Goal: Find specific page/section: Find specific page/section

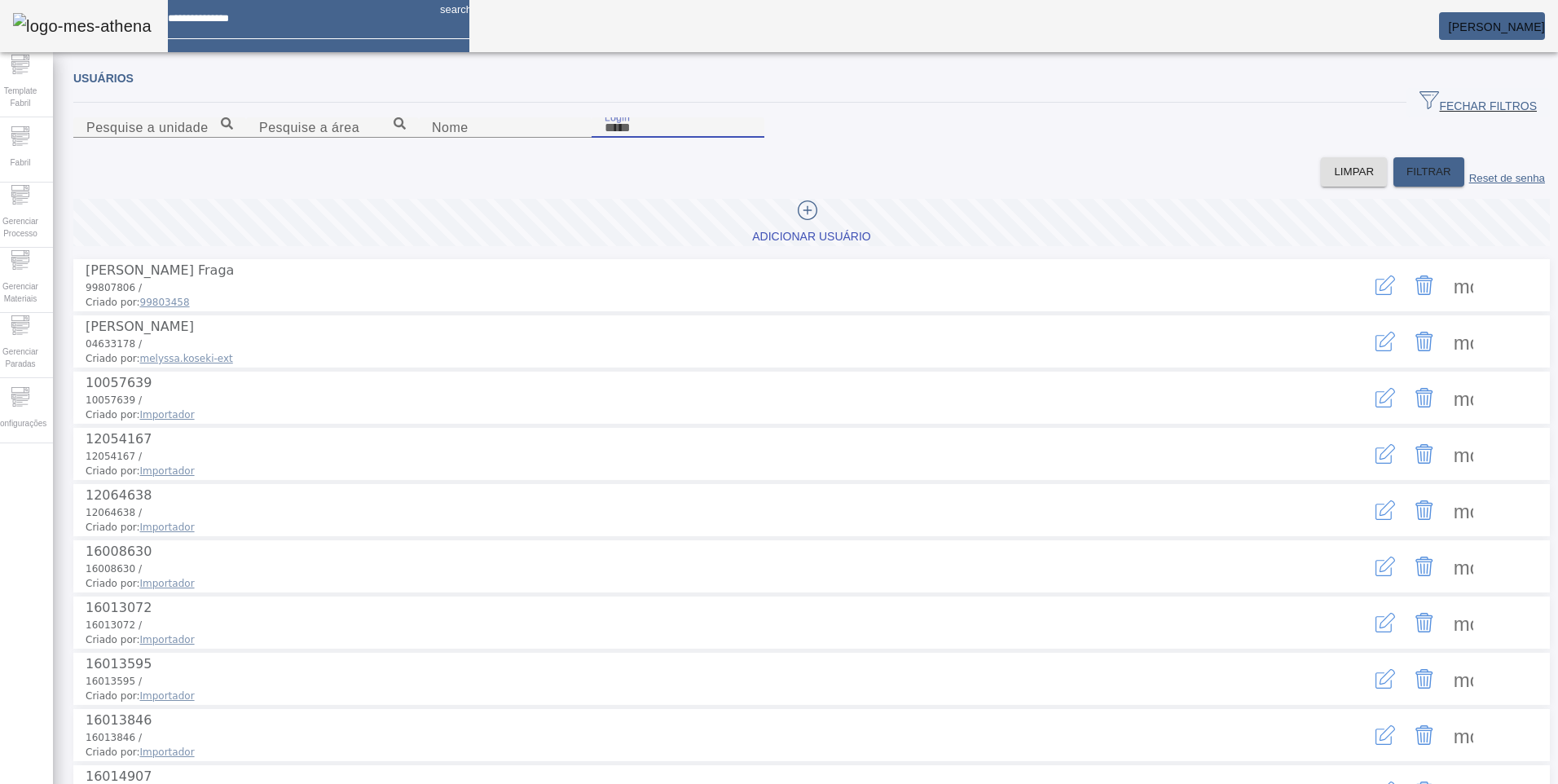
click at [751, 138] on input "Login" at bounding box center [678, 128] width 146 height 19
paste input "**********"
type input "**********"
click at [1406, 180] on span "FILTRAR" at bounding box center [1428, 172] width 45 height 16
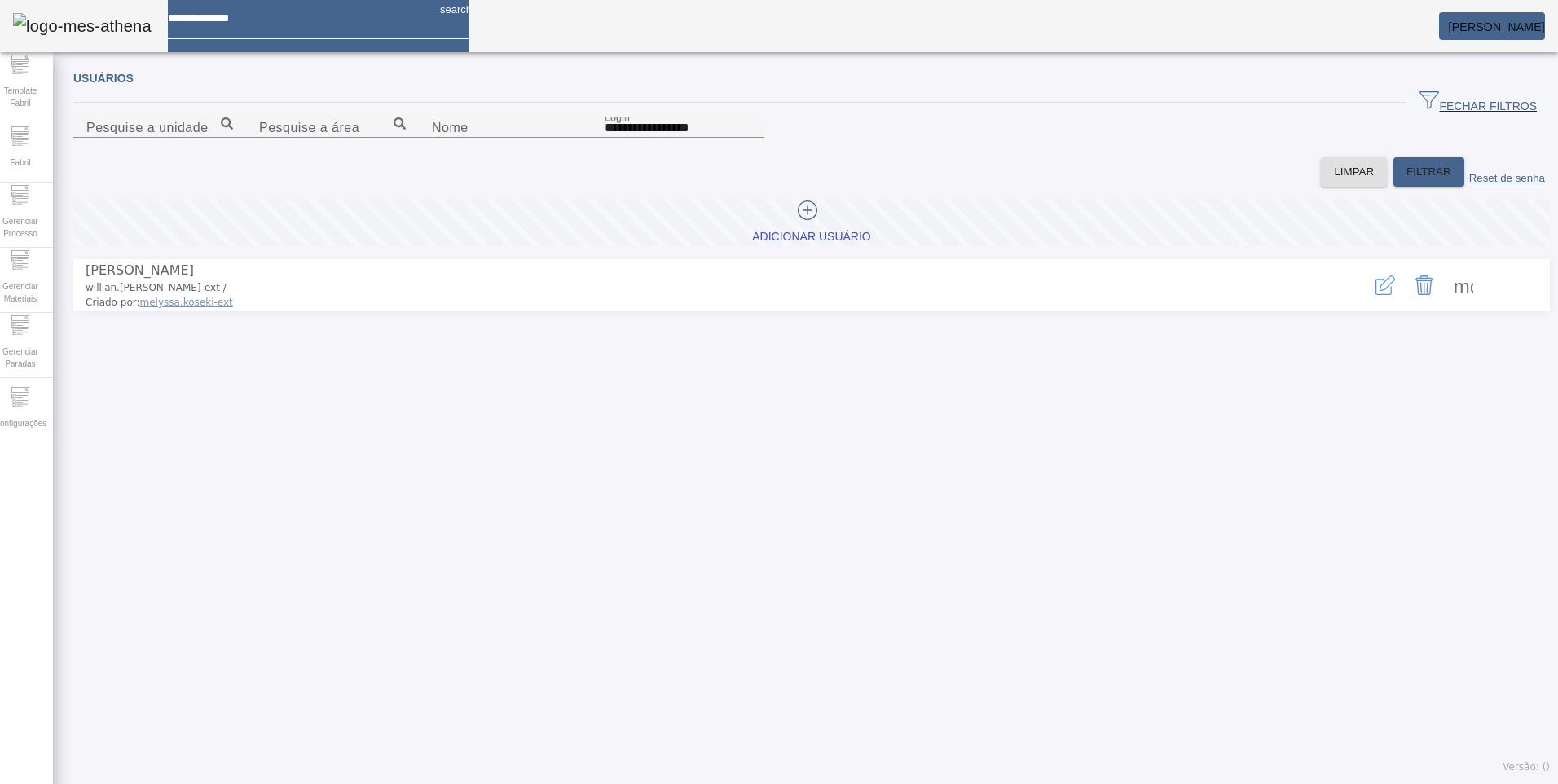
click at [1375, 295] on icon "button" at bounding box center [1385, 285] width 19 height 19
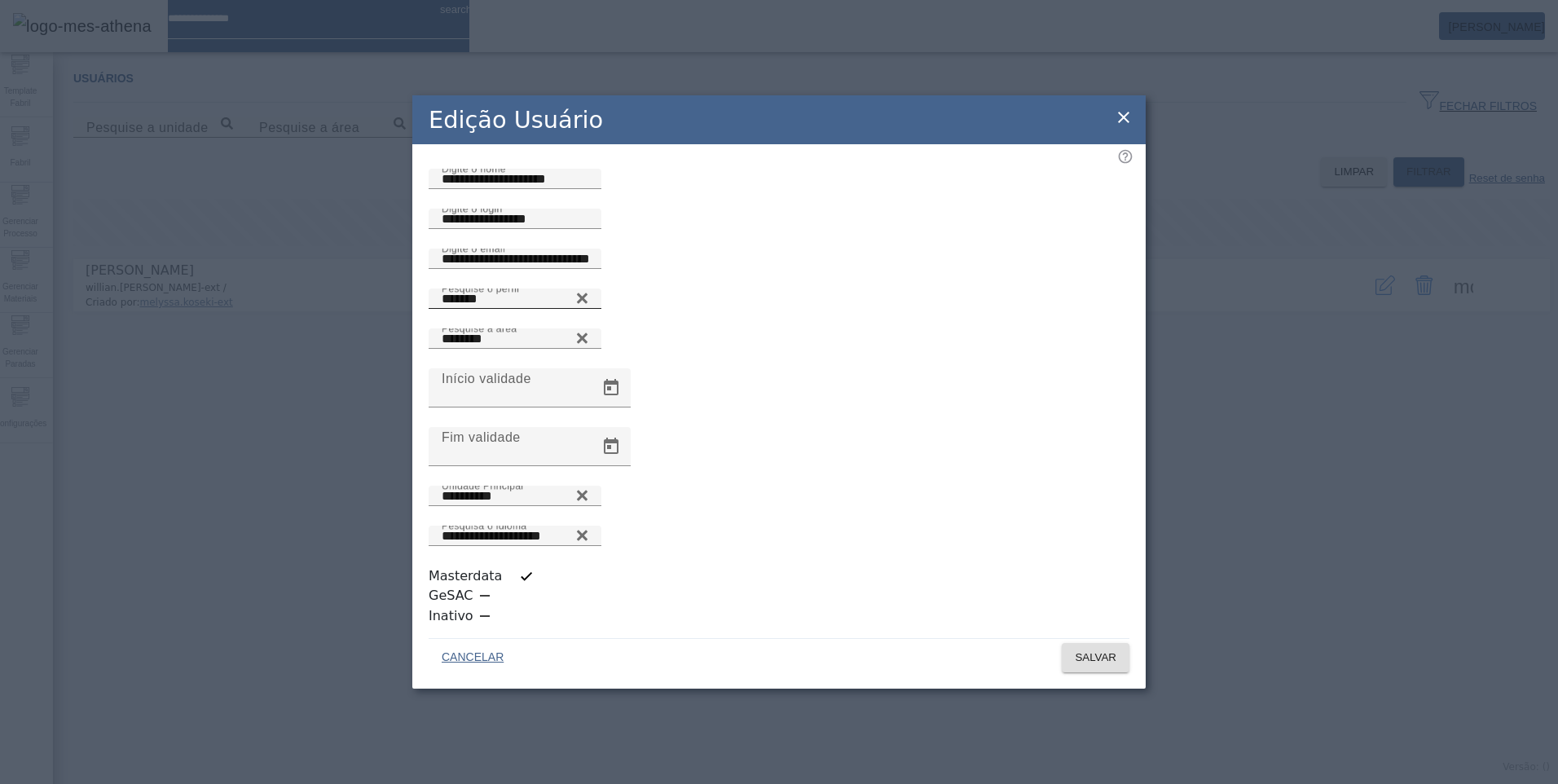
drag, startPoint x: 754, startPoint y: 417, endPoint x: 742, endPoint y: 418, distance: 12.0
click at [588, 308] on icon at bounding box center [582, 298] width 12 height 19
click at [588, 309] on input "Pesquise o perfil" at bounding box center [514, 299] width 146 height 19
click at [588, 300] on icon at bounding box center [582, 294] width 12 height 12
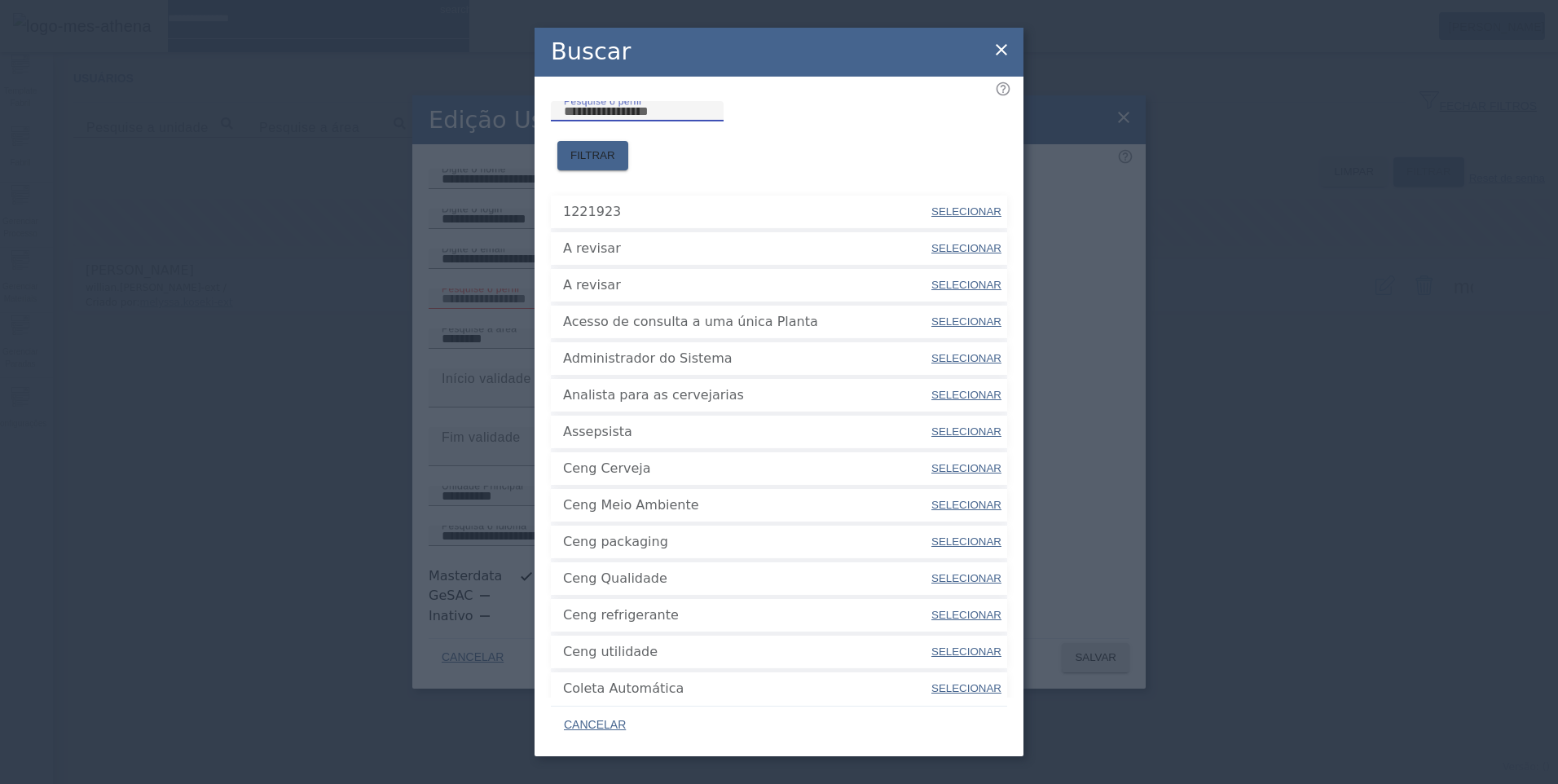
click at [681, 122] on input "Pesquise o perfil" at bounding box center [637, 111] width 146 height 19
click at [615, 147] on span "FILTRAR" at bounding box center [592, 155] width 45 height 16
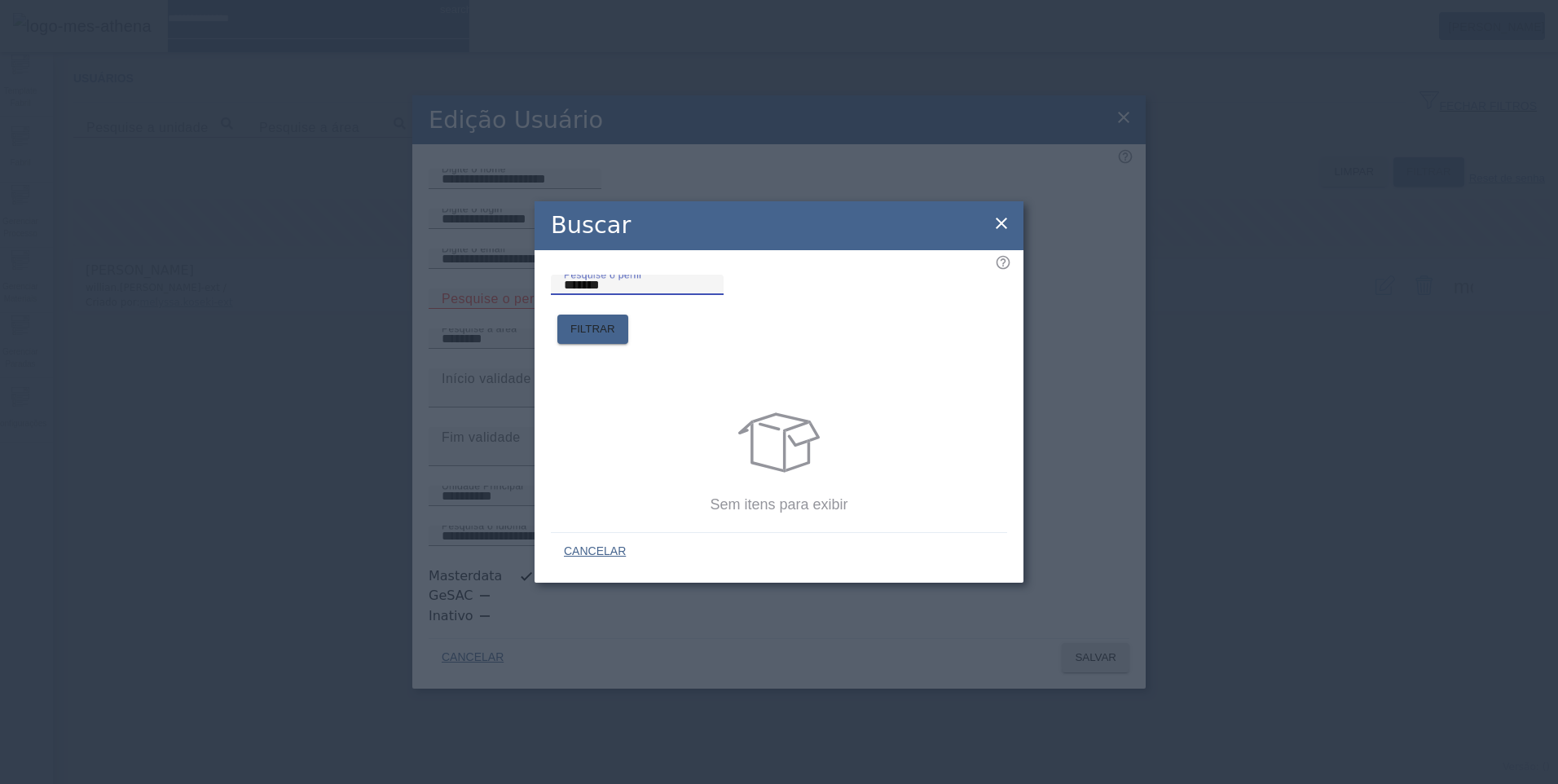
drag, startPoint x: 622, startPoint y: 312, endPoint x: 321, endPoint y: 305, distance: 301.1
click at [338, 307] on div "Buscar Pesquise o perfil ******* FILTRAR Sem itens para exibir CANCELAR" at bounding box center [779, 392] width 1558 height 784
type input "****"
click at [628, 310] on span at bounding box center [593, 329] width 71 height 39
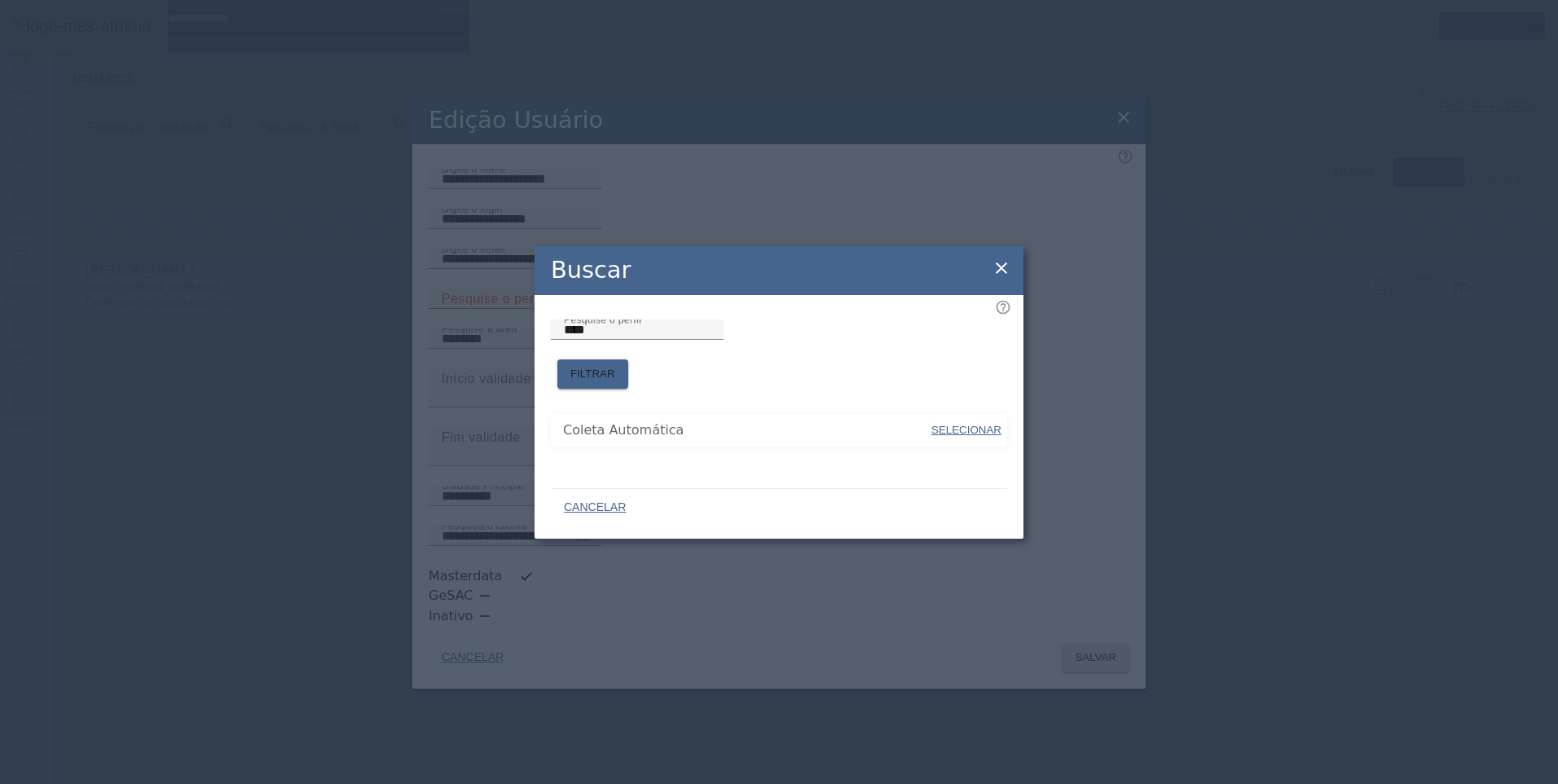
drag, startPoint x: 358, startPoint y: 354, endPoint x: 290, endPoint y: 354, distance: 68.0
click at [290, 354] on div "Buscar Pesquise o perfil **** FILTRAR Coleta Automática SELECIONAR CANCELAR" at bounding box center [779, 392] width 1558 height 784
click at [615, 365] on span "FILTRAR" at bounding box center [592, 373] width 45 height 16
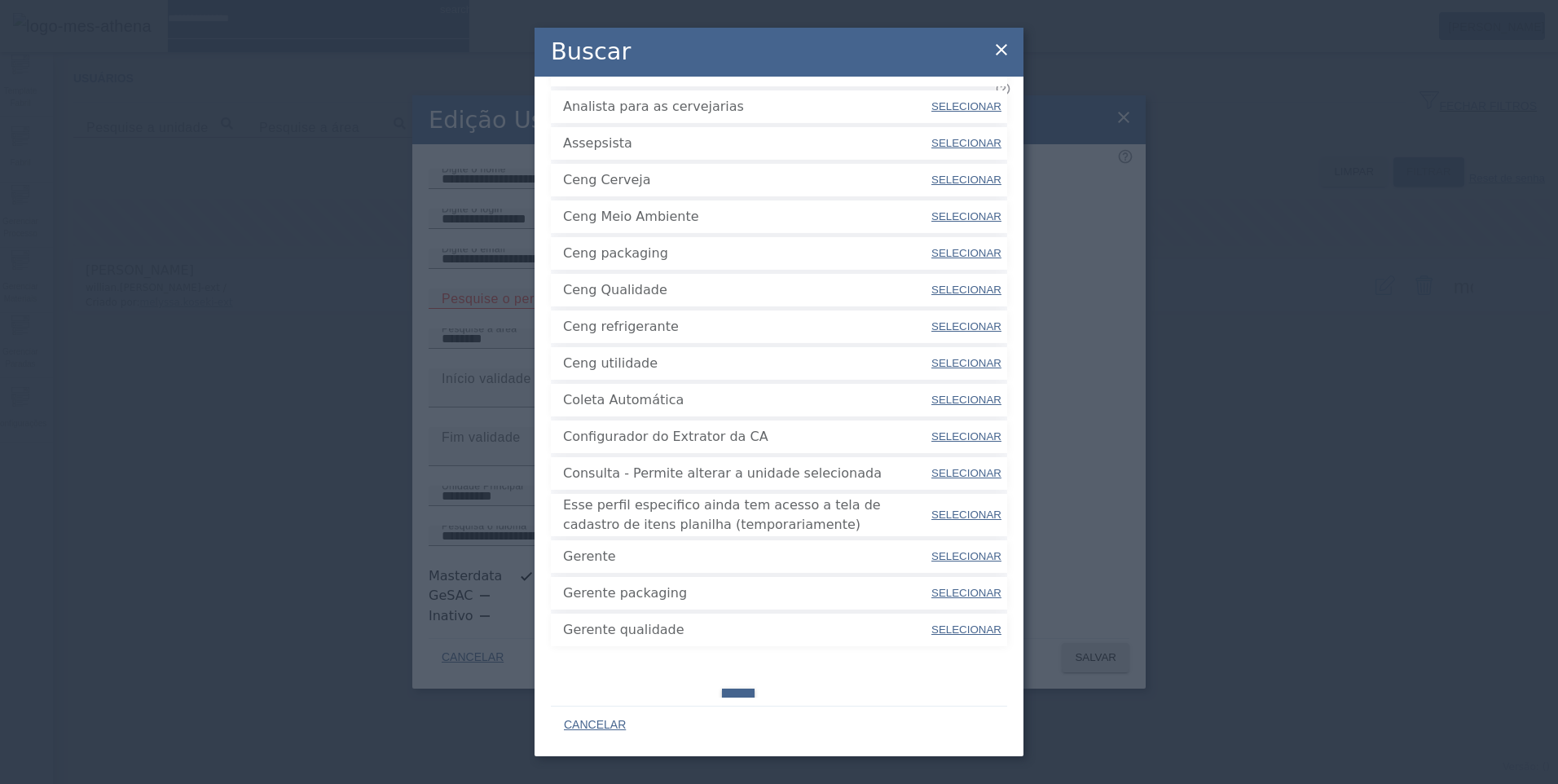
scroll to position [297, 0]
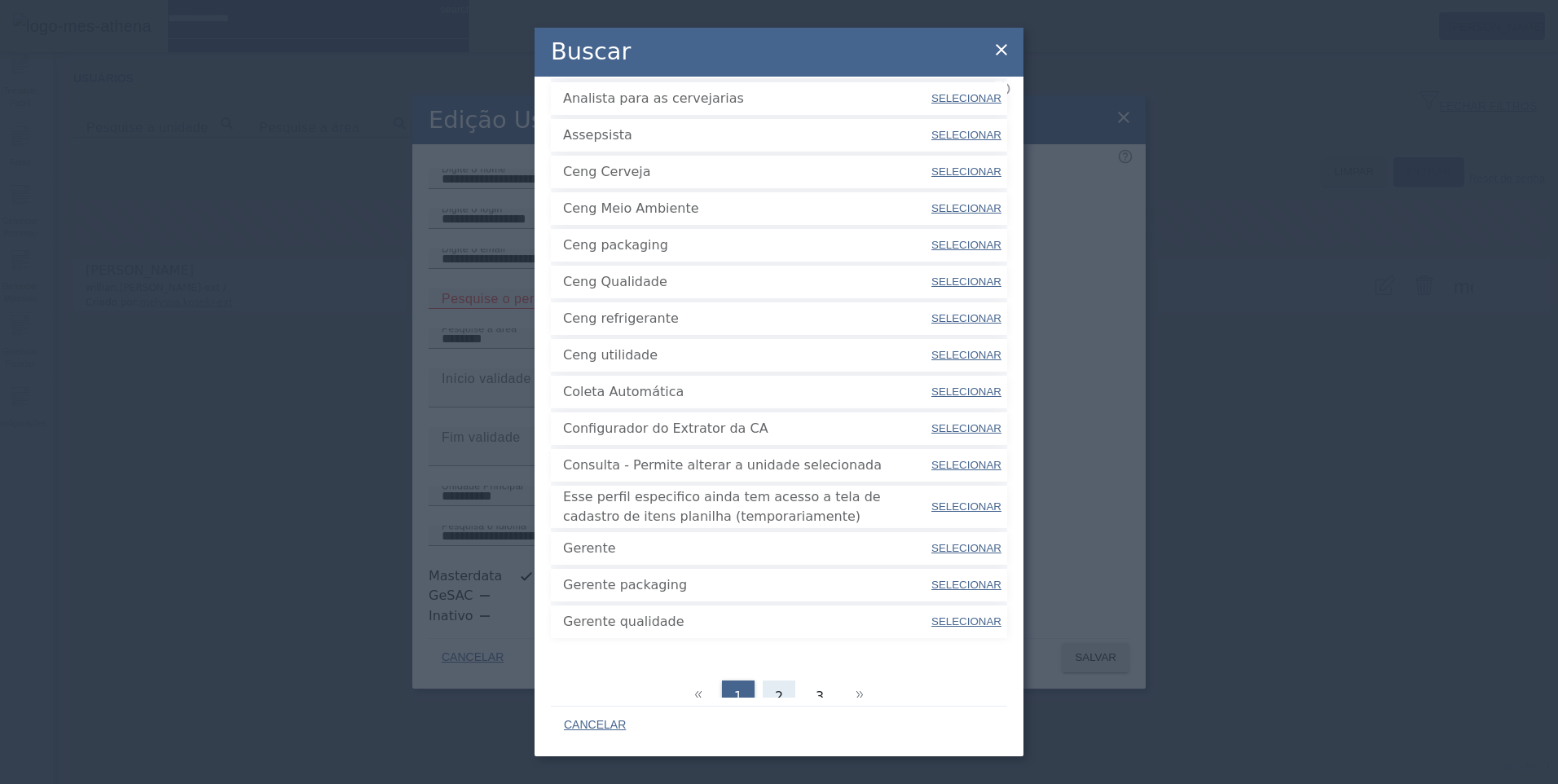
click at [784, 680] on div "2" at bounding box center [779, 696] width 33 height 33
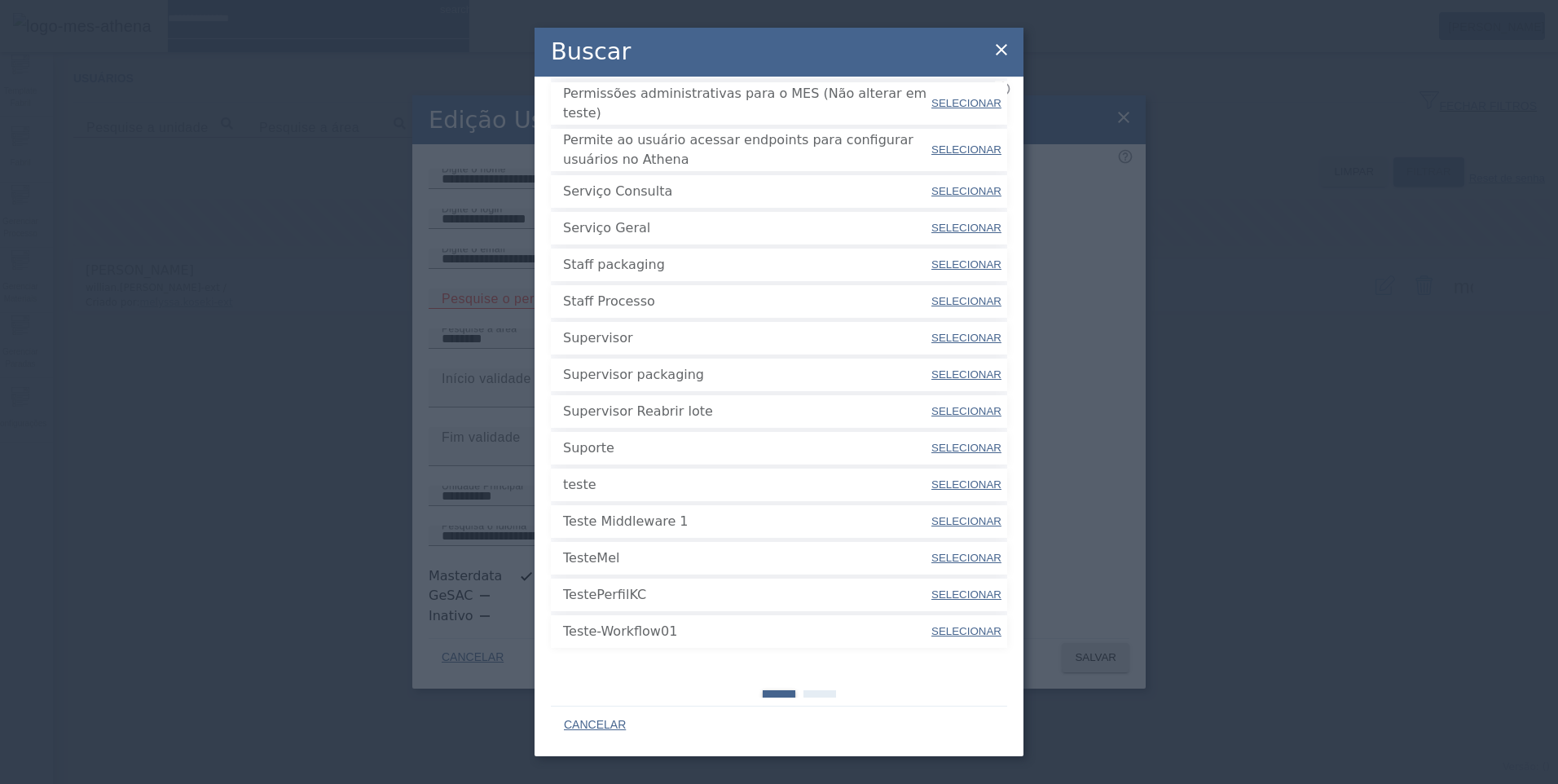
click at [804, 690] on div "3" at bounding box center [820, 706] width 33 height 33
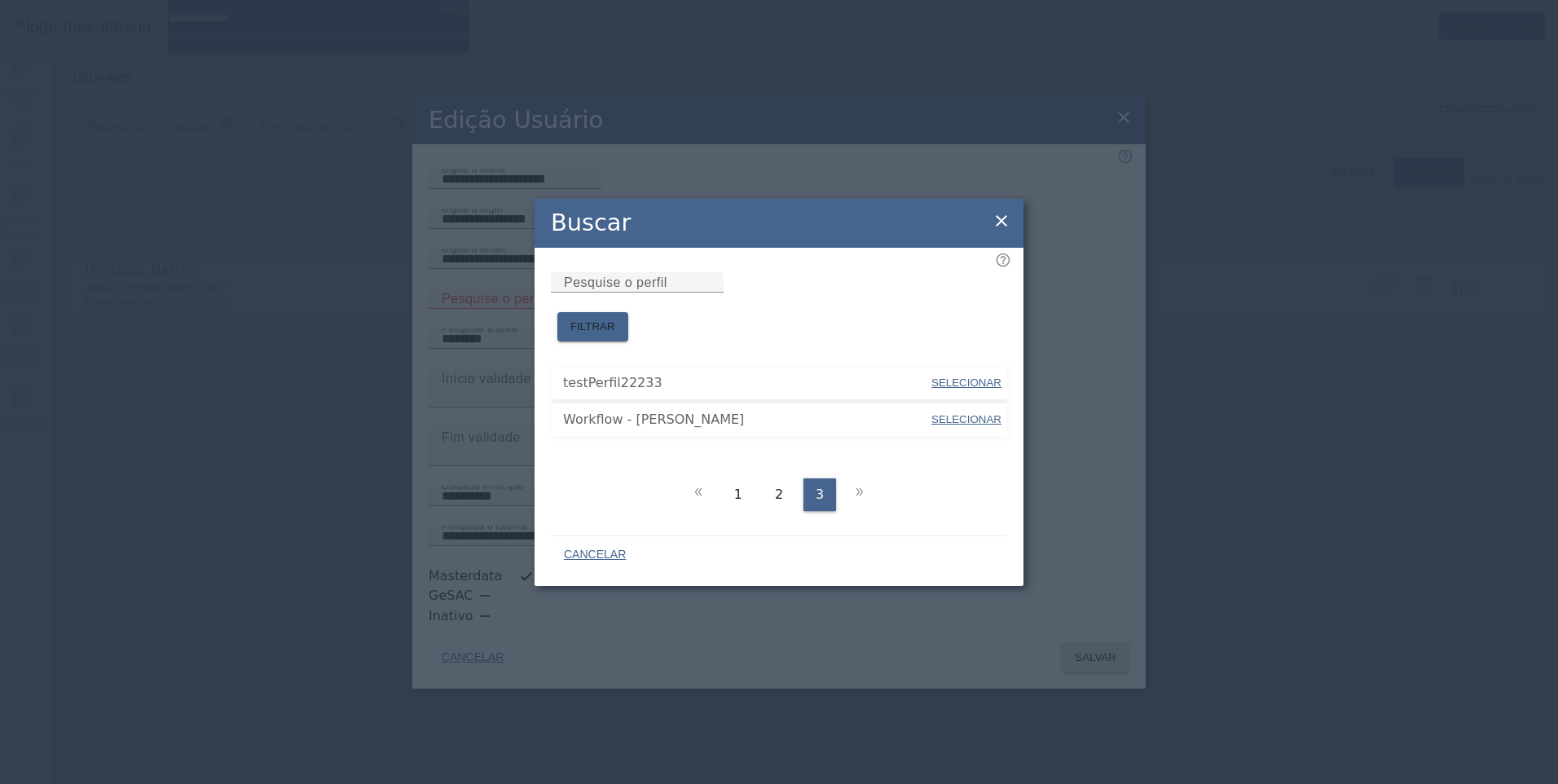
scroll to position [0, 0]
click at [786, 482] on div "2" at bounding box center [779, 494] width 33 height 33
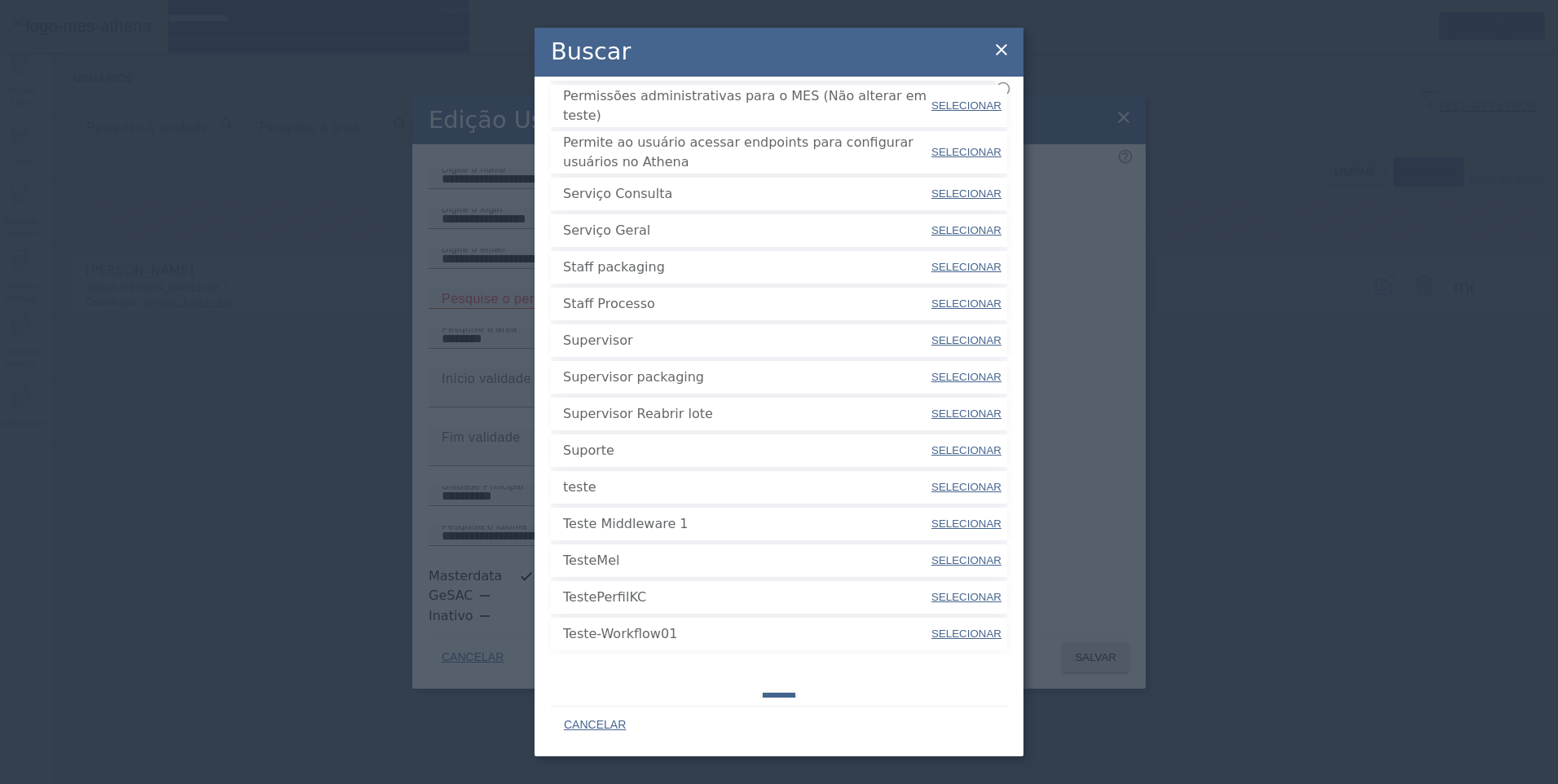
scroll to position [297, 0]
click at [738, 690] on div "1" at bounding box center [738, 706] width 33 height 33
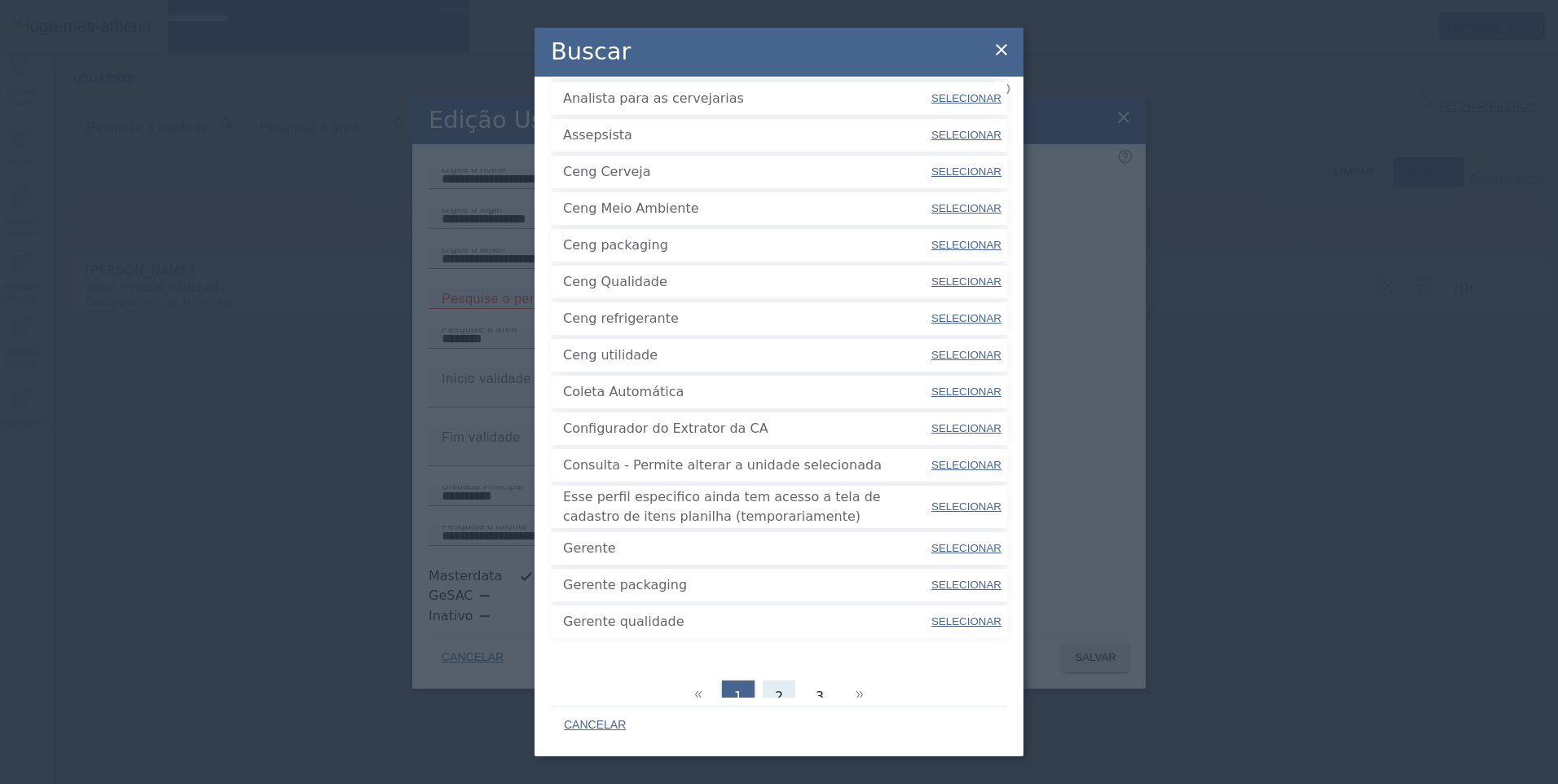
click at [775, 687] on span "2" at bounding box center [779, 696] width 8 height 19
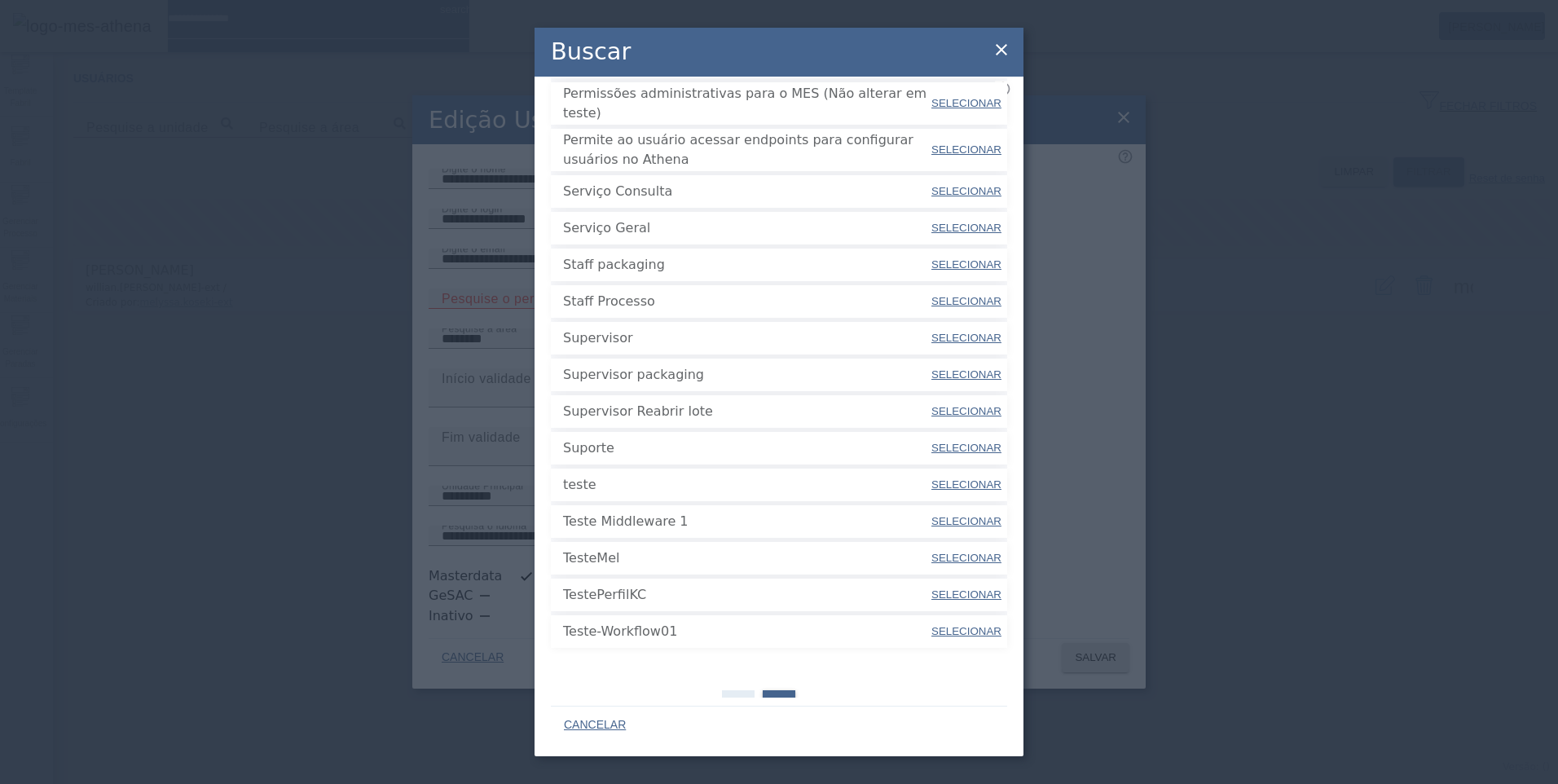
click at [738, 690] on div "1" at bounding box center [738, 706] width 33 height 33
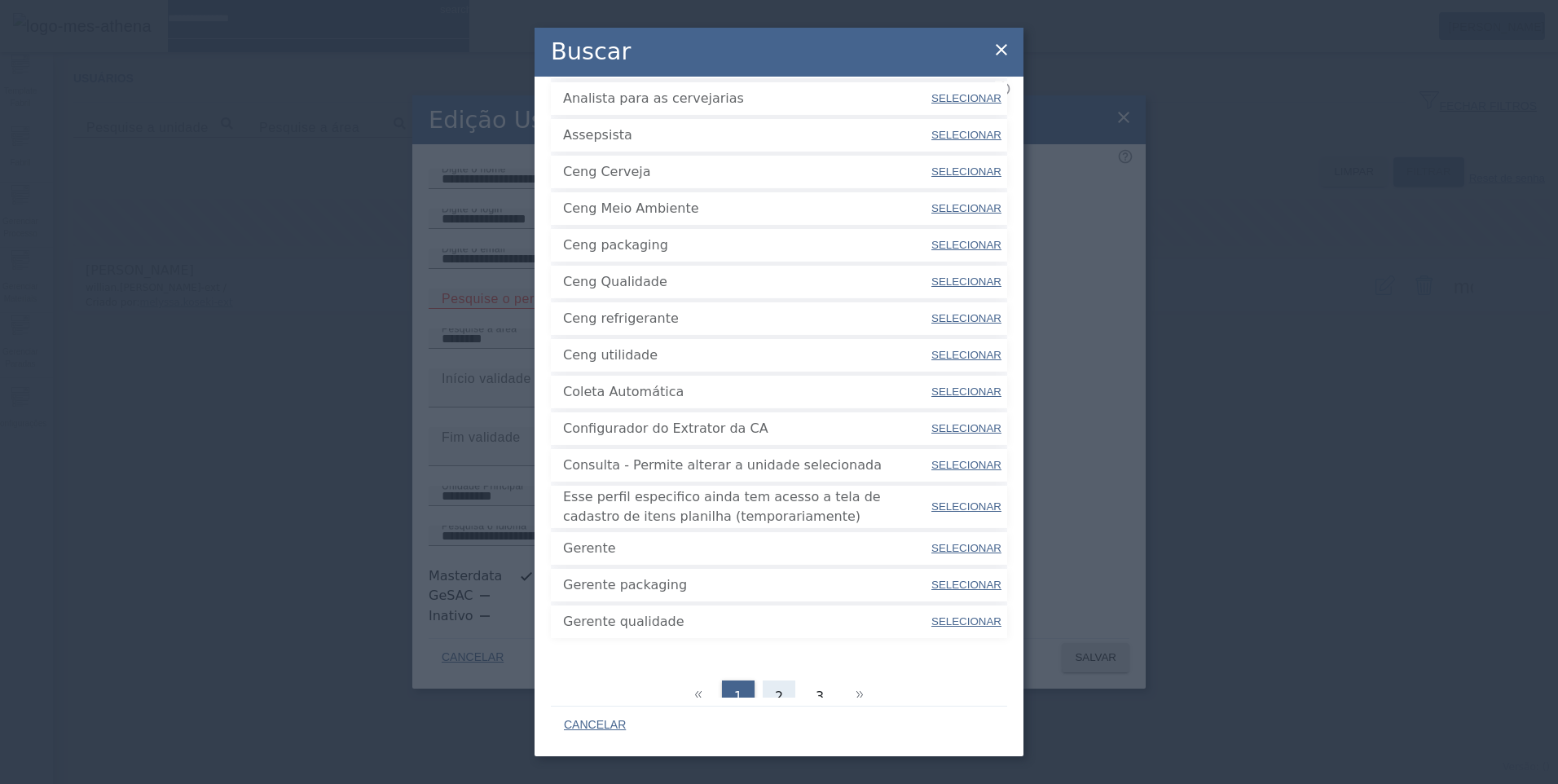
click at [775, 687] on span "2" at bounding box center [779, 696] width 8 height 19
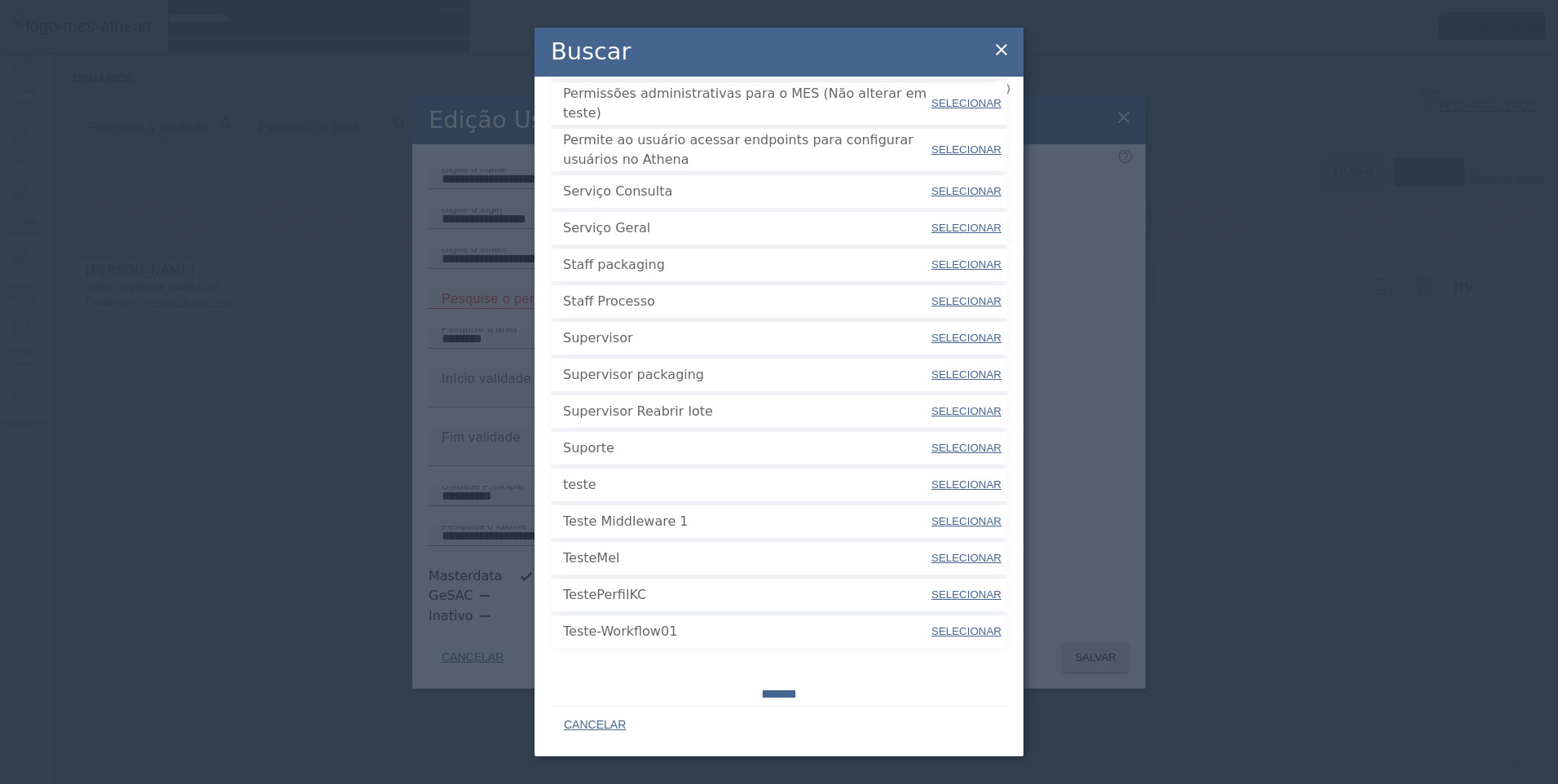
click at [1002, 52] on icon at bounding box center [1001, 49] width 11 height 11
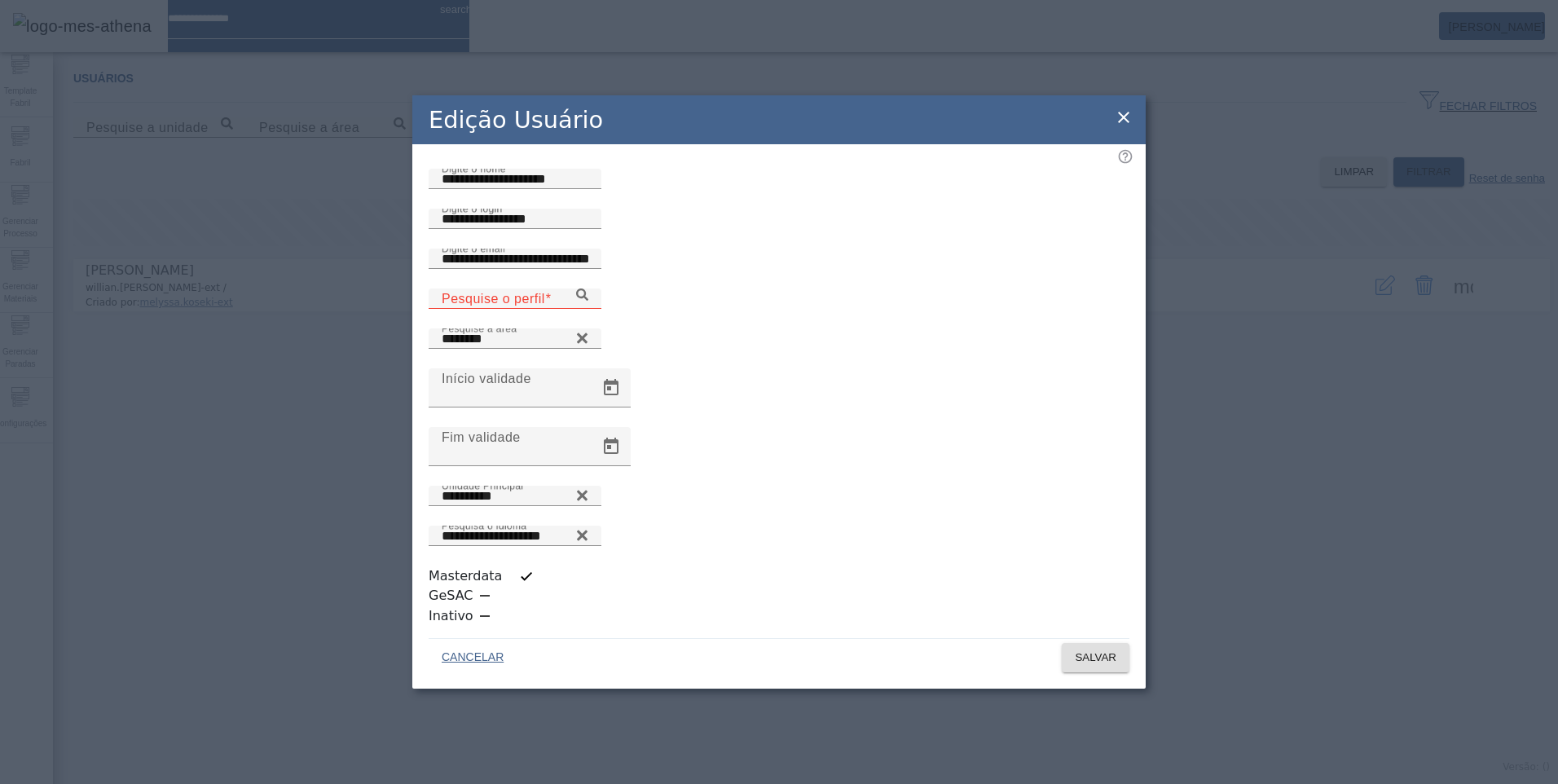
click at [1122, 123] on icon at bounding box center [1123, 117] width 11 height 11
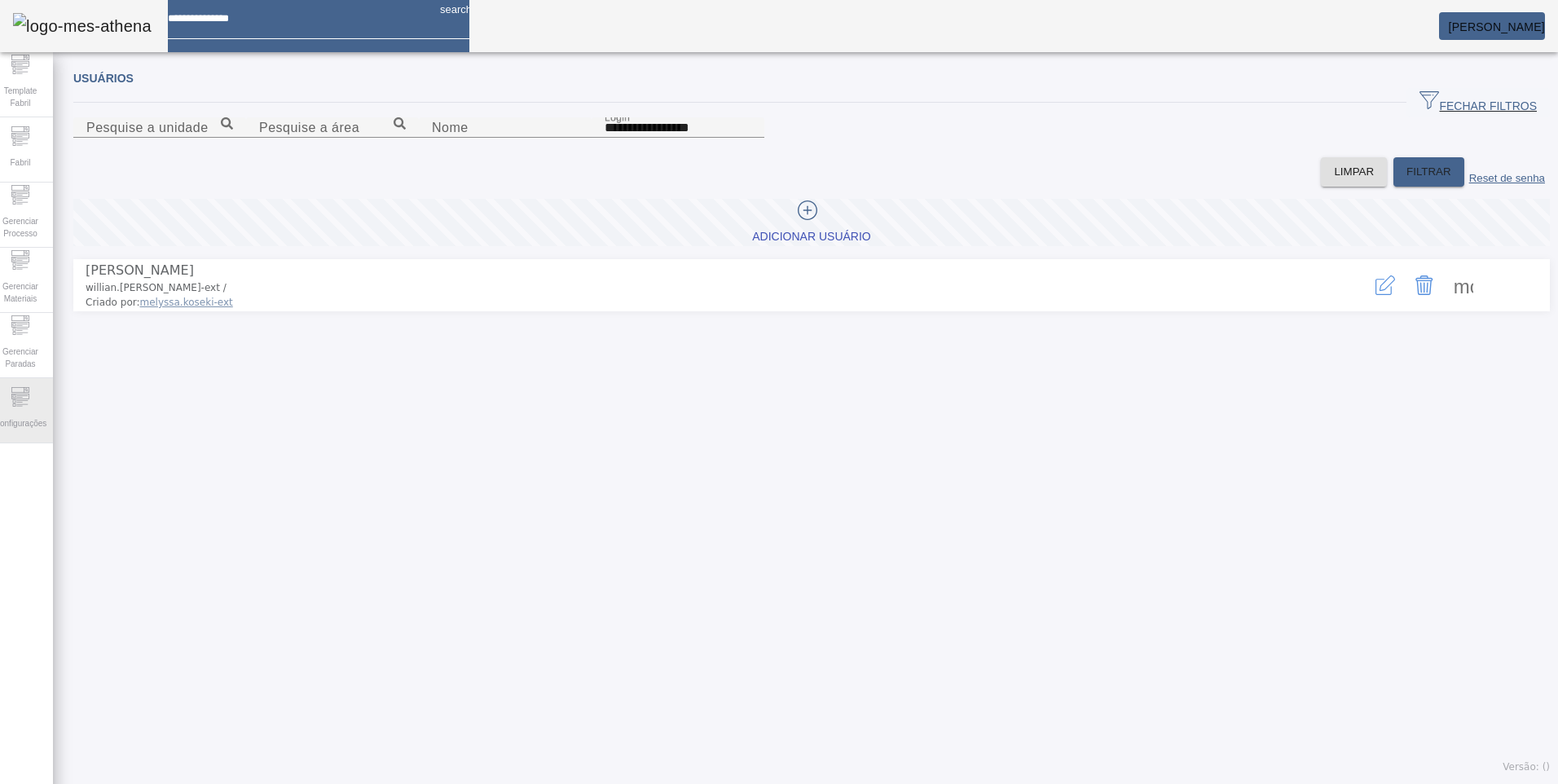
click at [41, 426] on span "Configurações" at bounding box center [19, 423] width 62 height 22
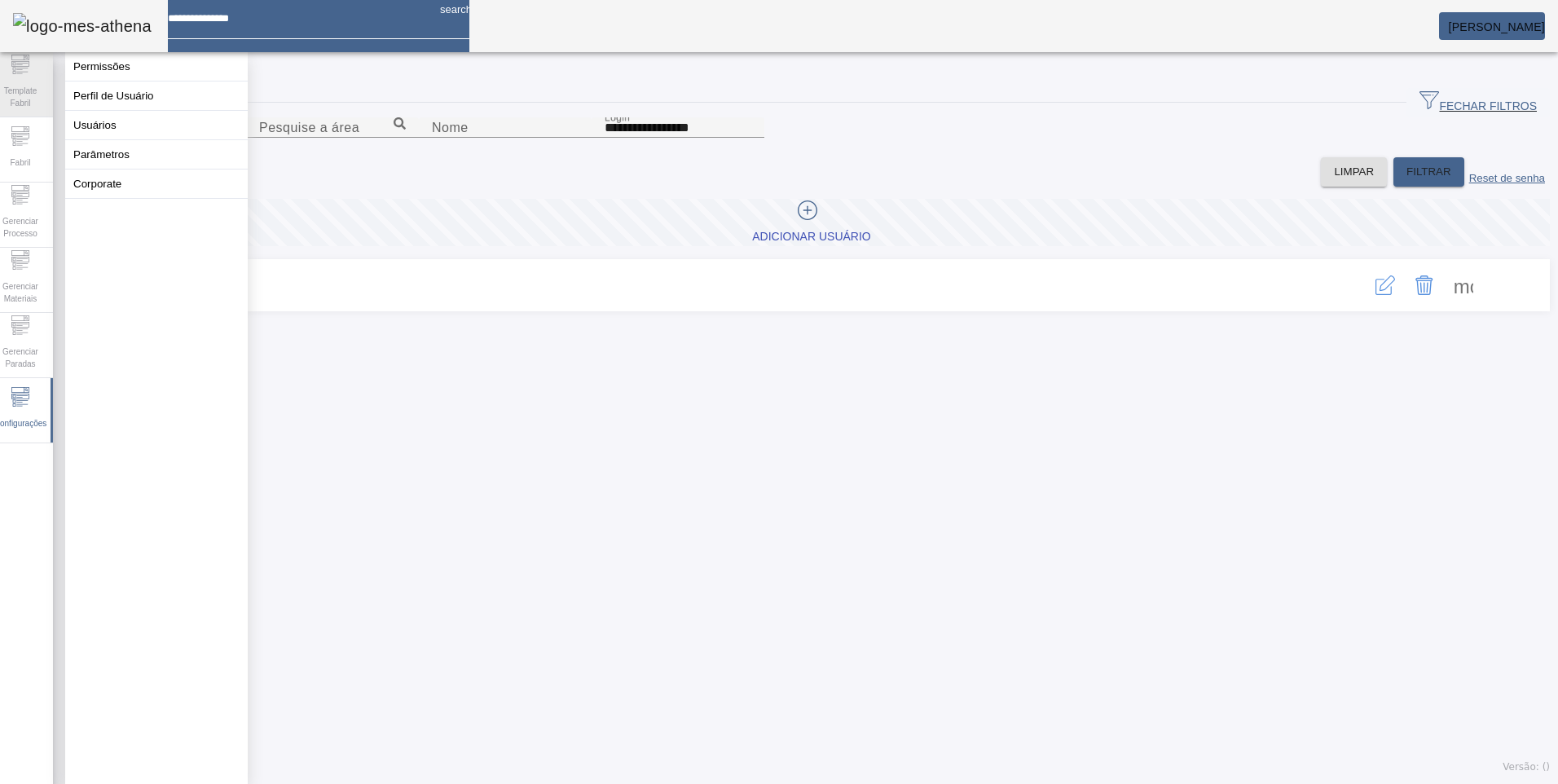
click at [23, 81] on span "Template Fabril" at bounding box center [20, 96] width 49 height 34
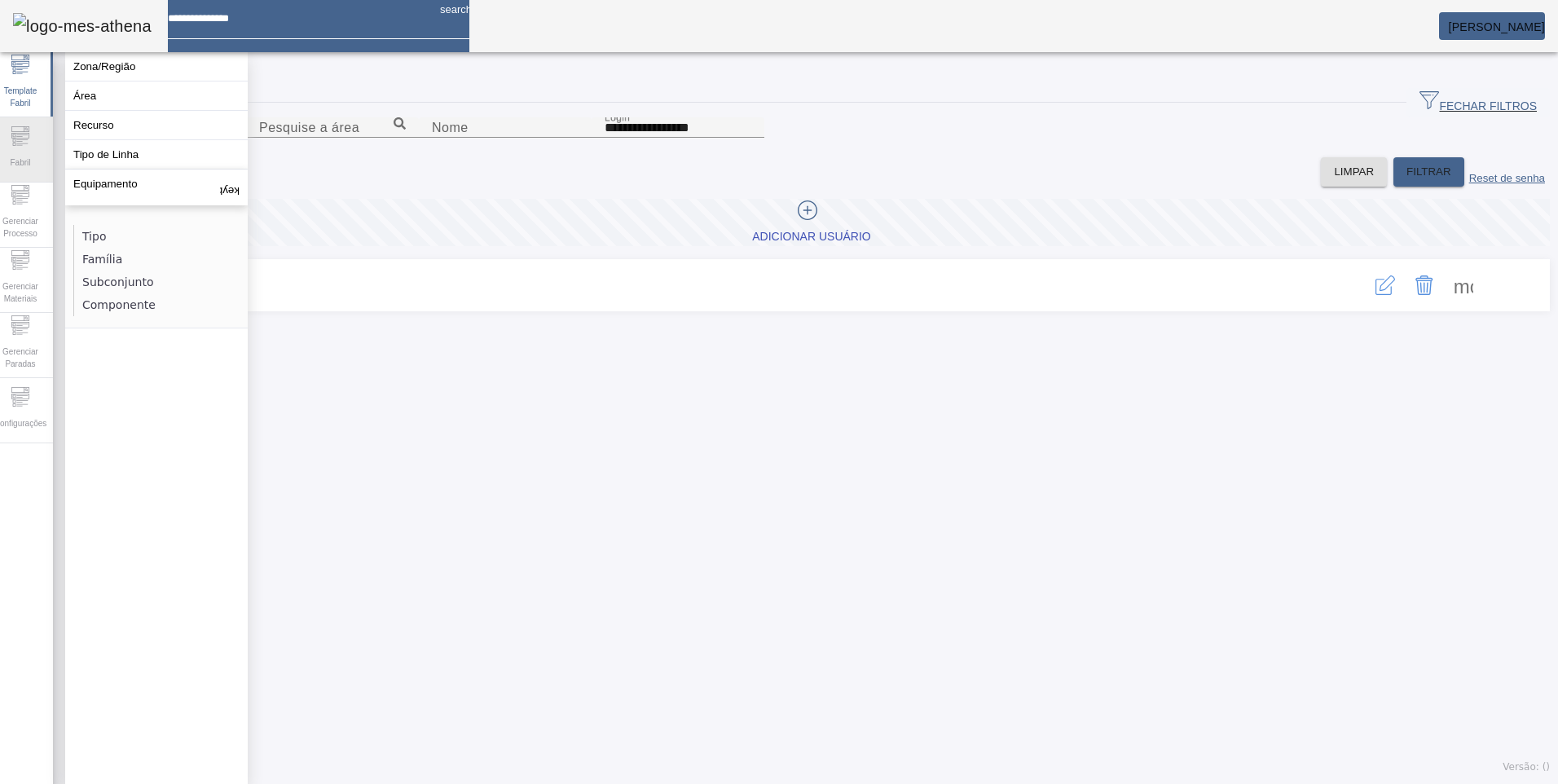
click at [40, 140] on div "Fabril" at bounding box center [20, 150] width 65 height 65
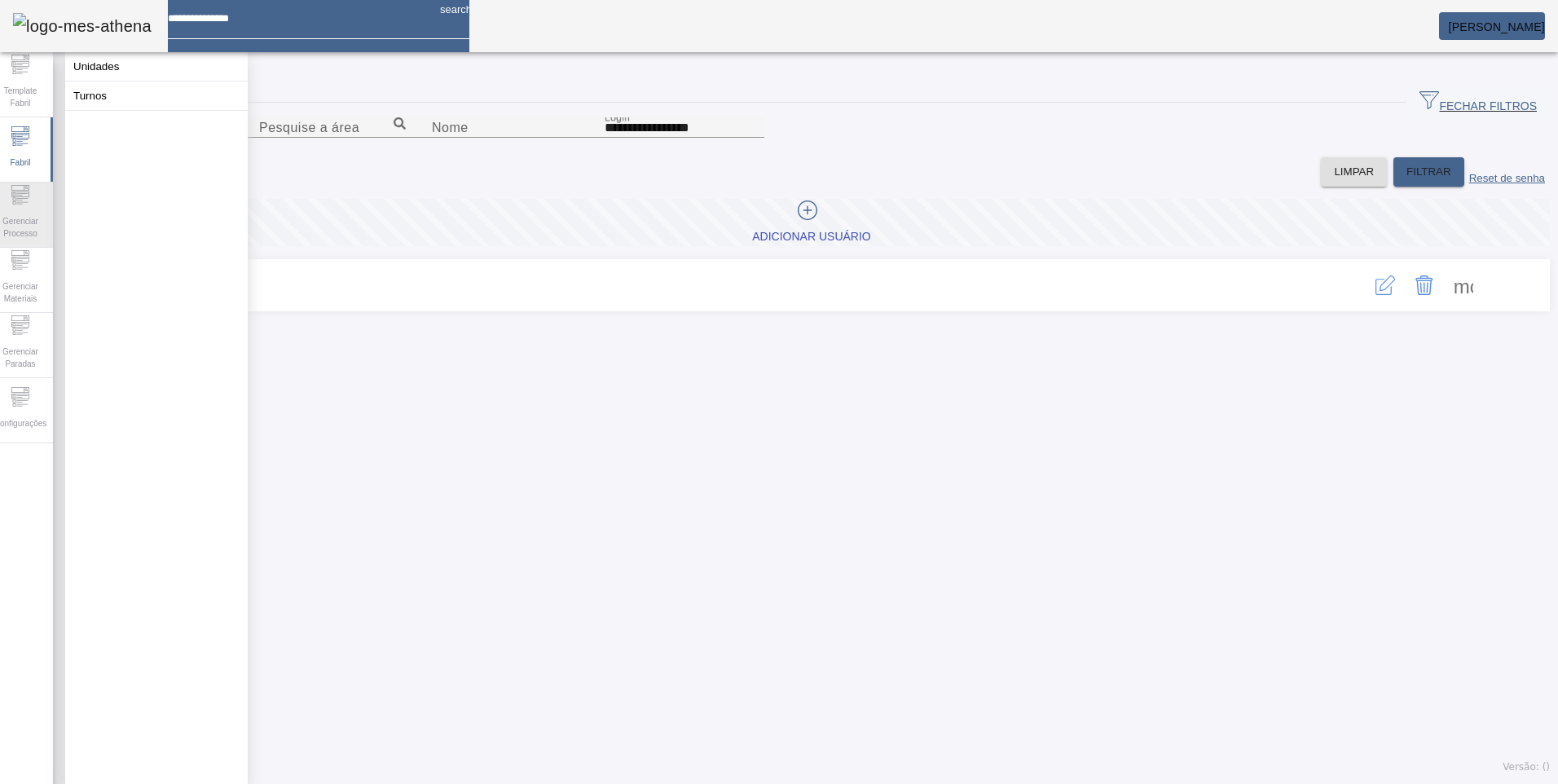
click at [30, 203] on icon at bounding box center [20, 195] width 19 height 19
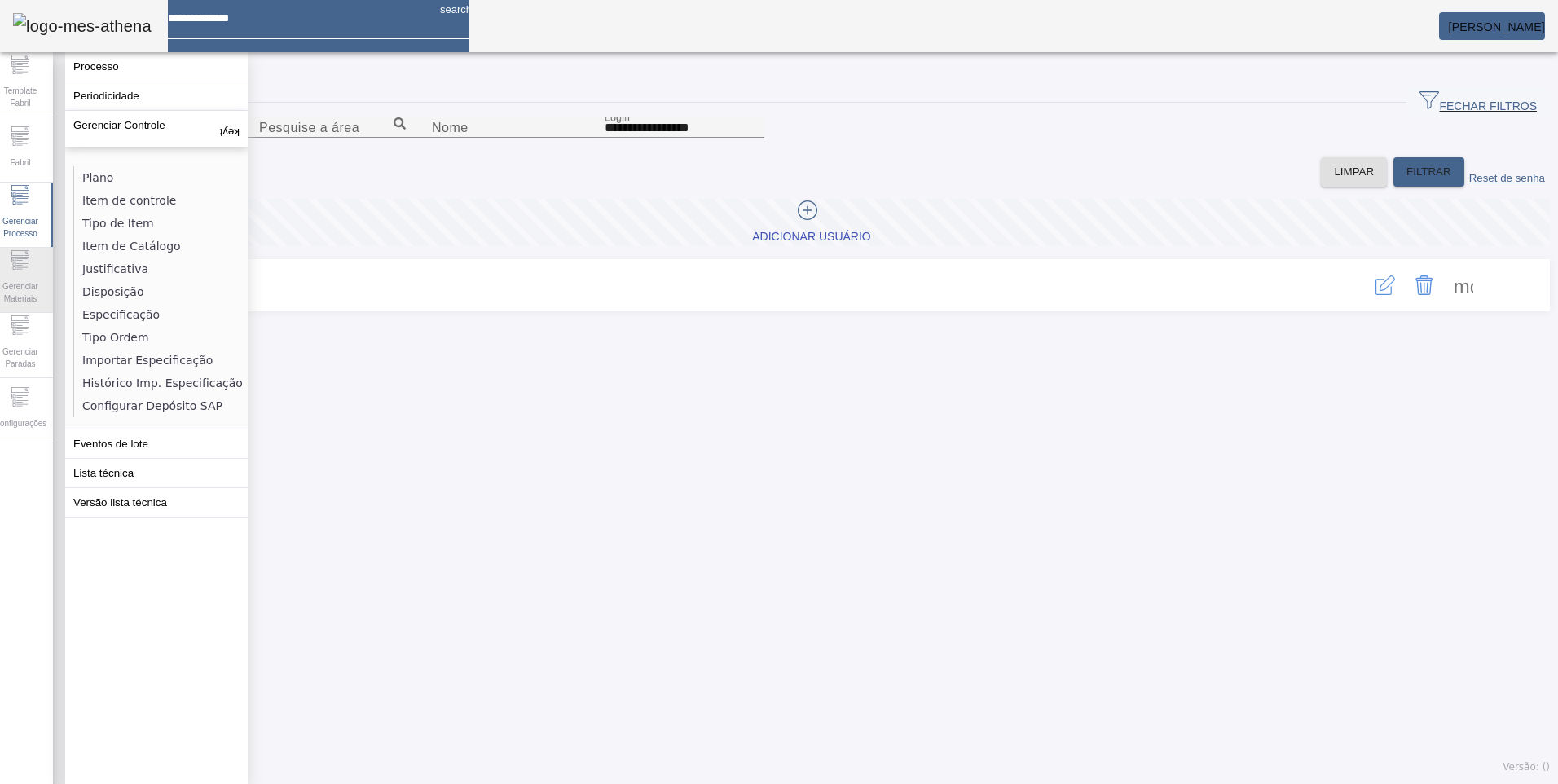
click at [38, 251] on div "Gerenciar Materiais" at bounding box center [20, 280] width 65 height 65
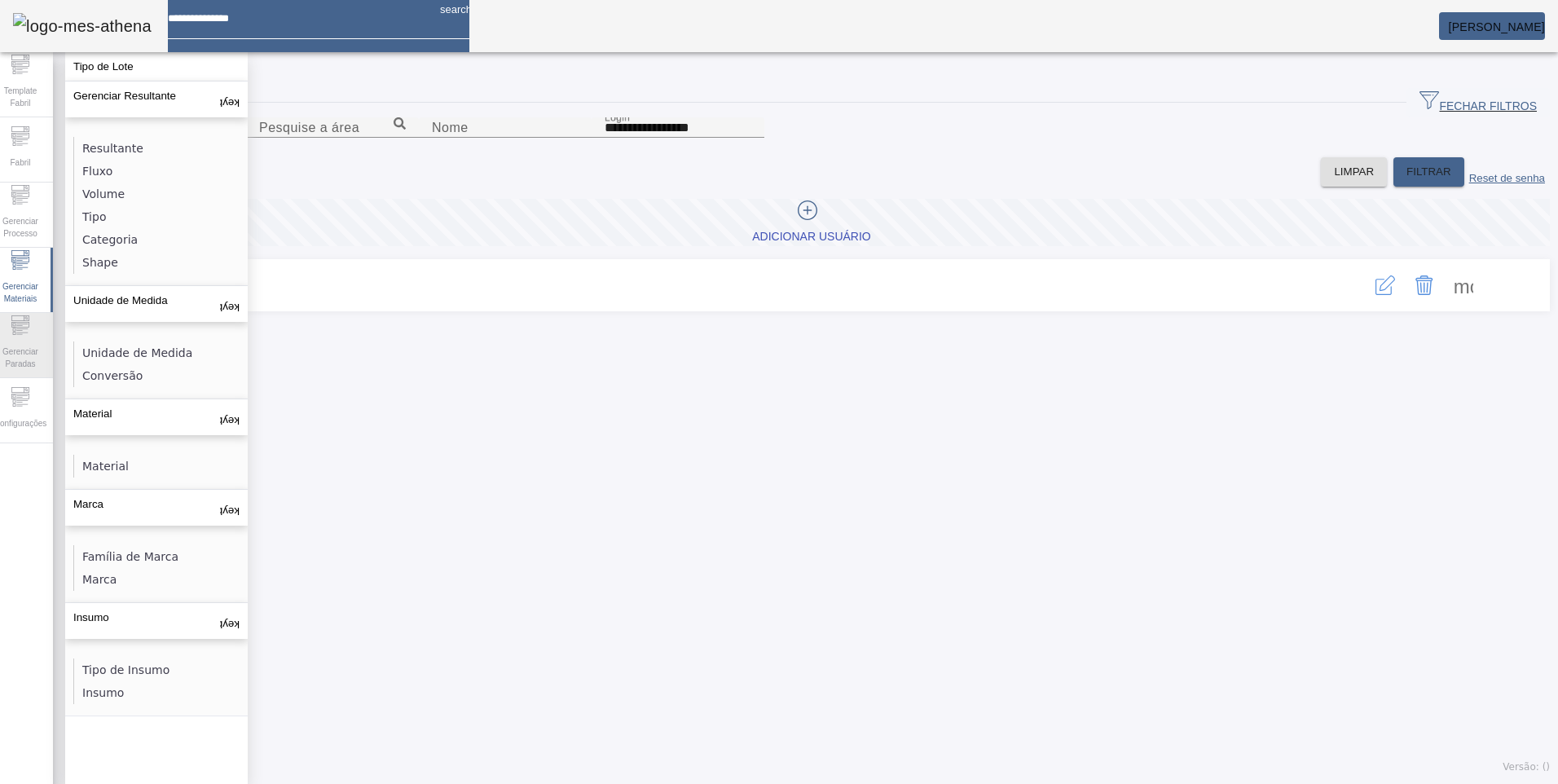
click at [28, 321] on icon at bounding box center [20, 325] width 19 height 19
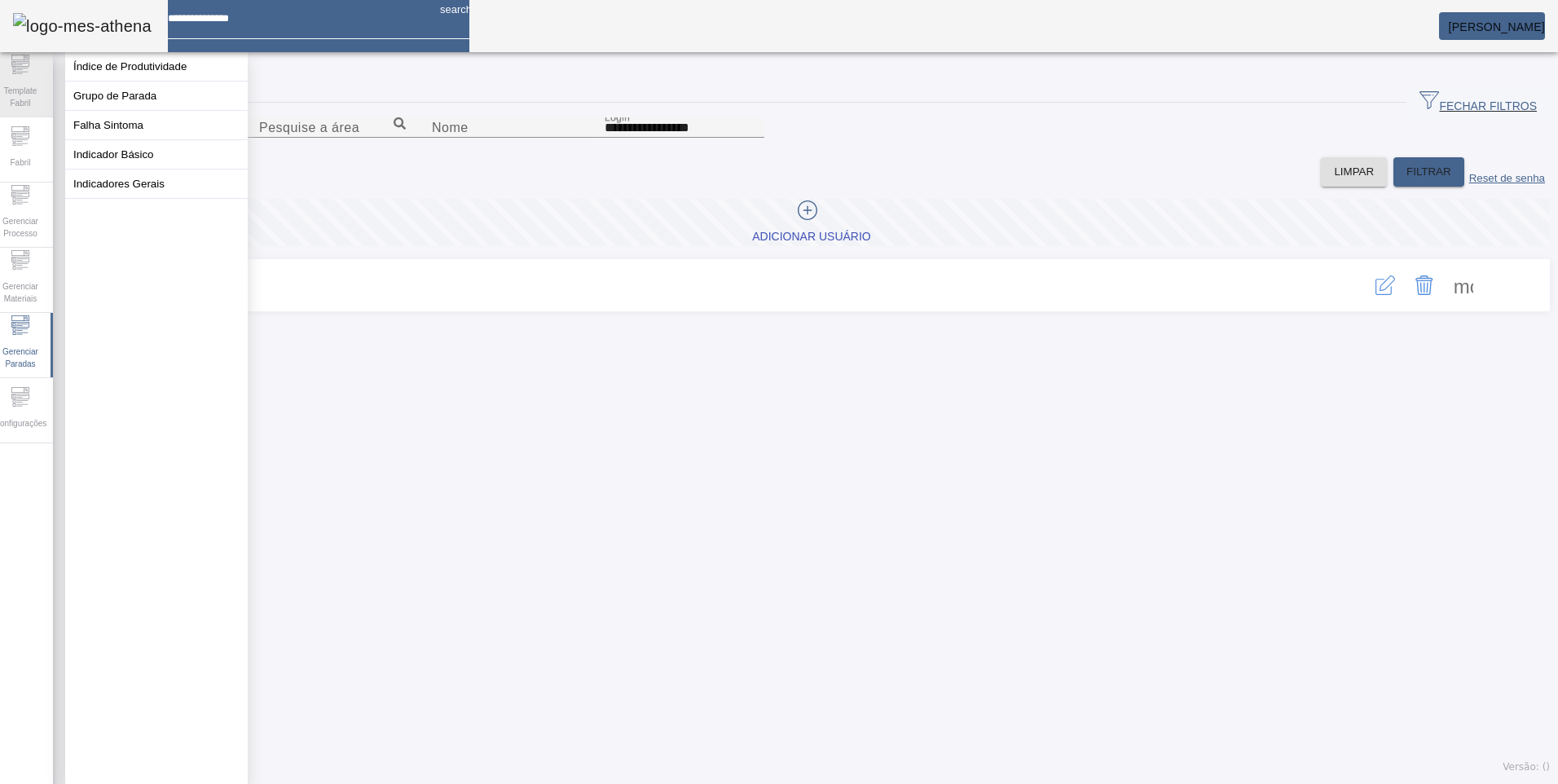
click at [30, 74] on icon at bounding box center [20, 64] width 19 height 19
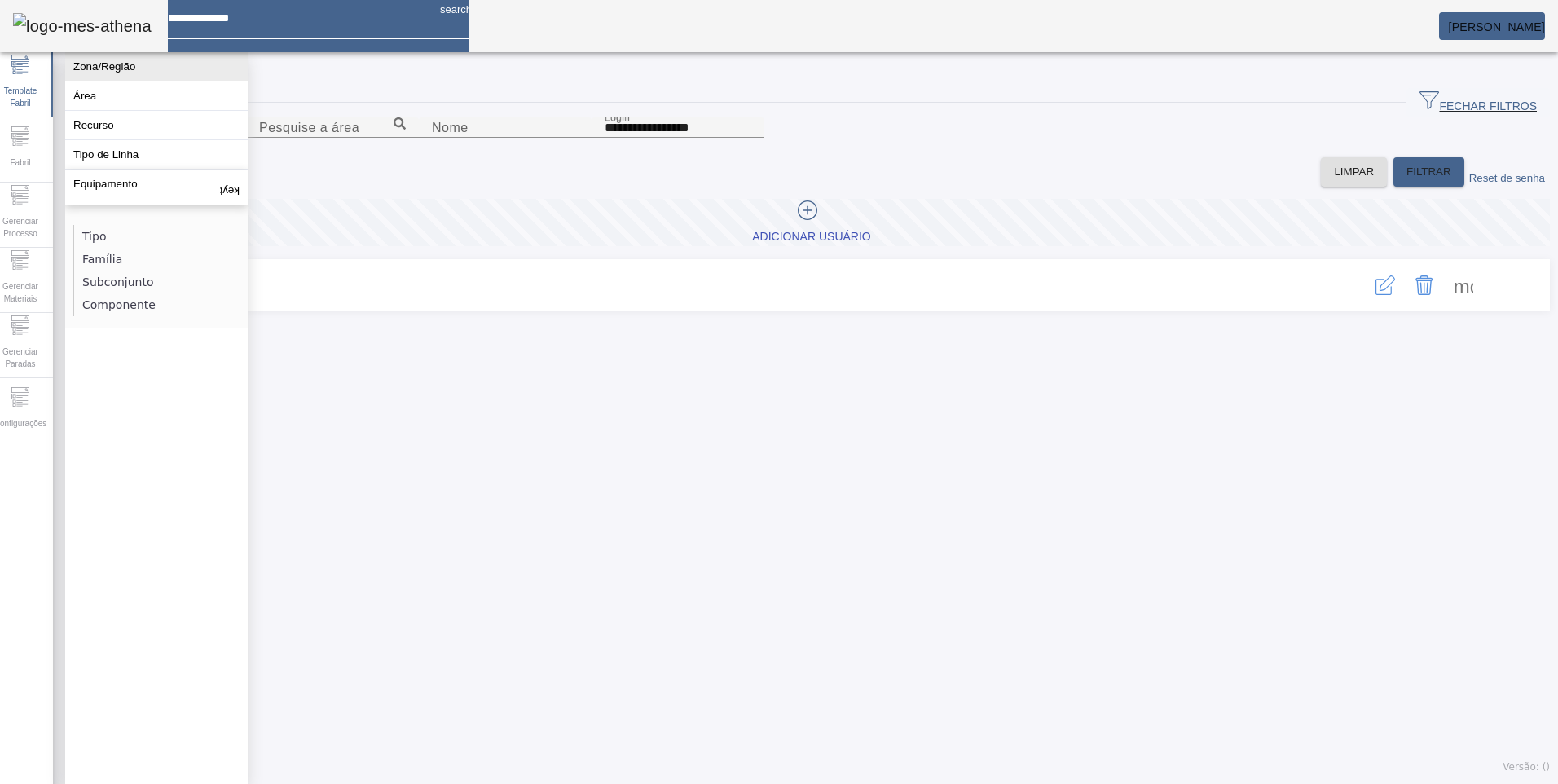
click at [196, 74] on button "Zona/Região" at bounding box center [156, 67] width 183 height 29
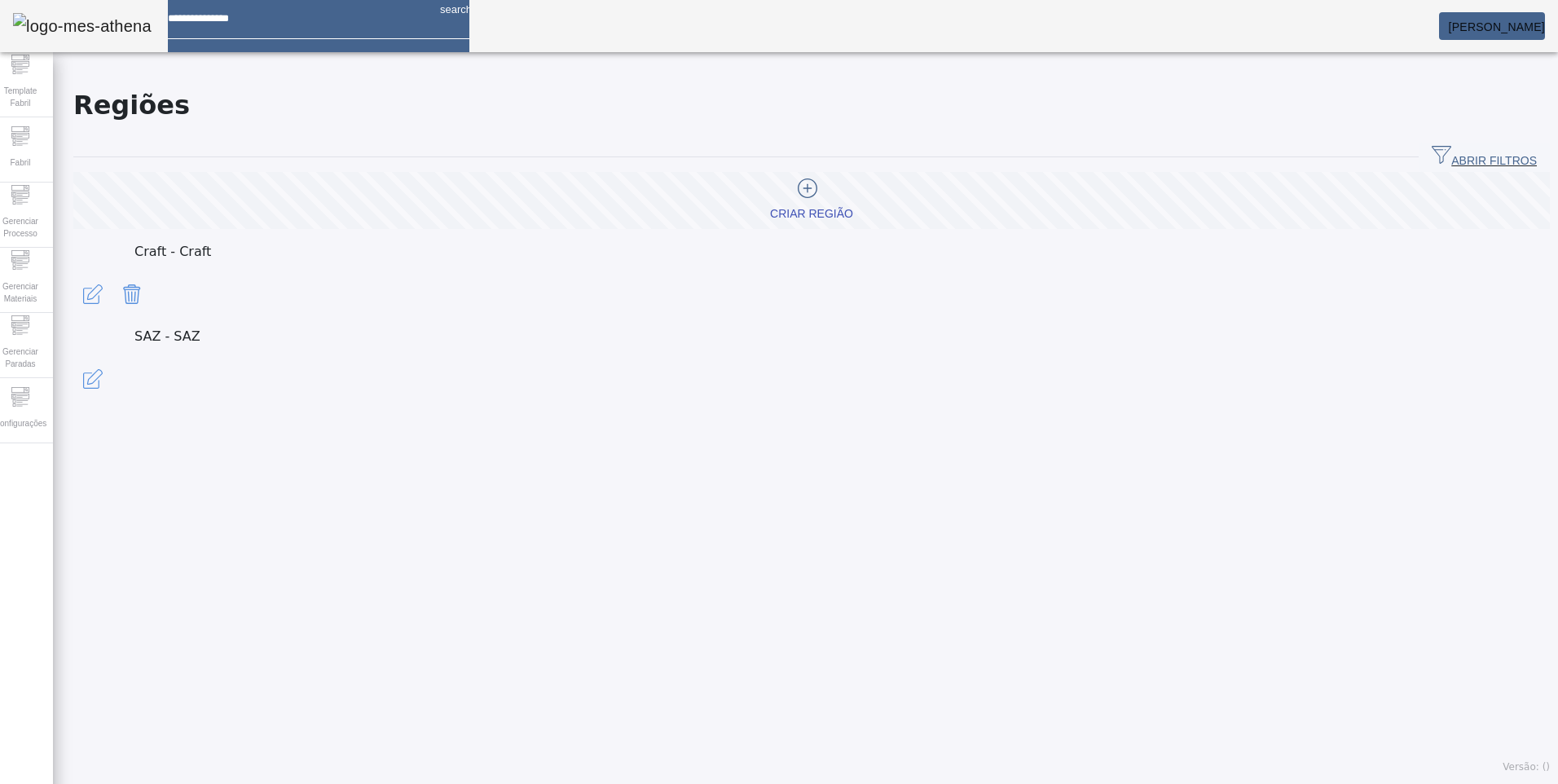
click at [74, 326] on span at bounding box center [74, 326] width 0 height 0
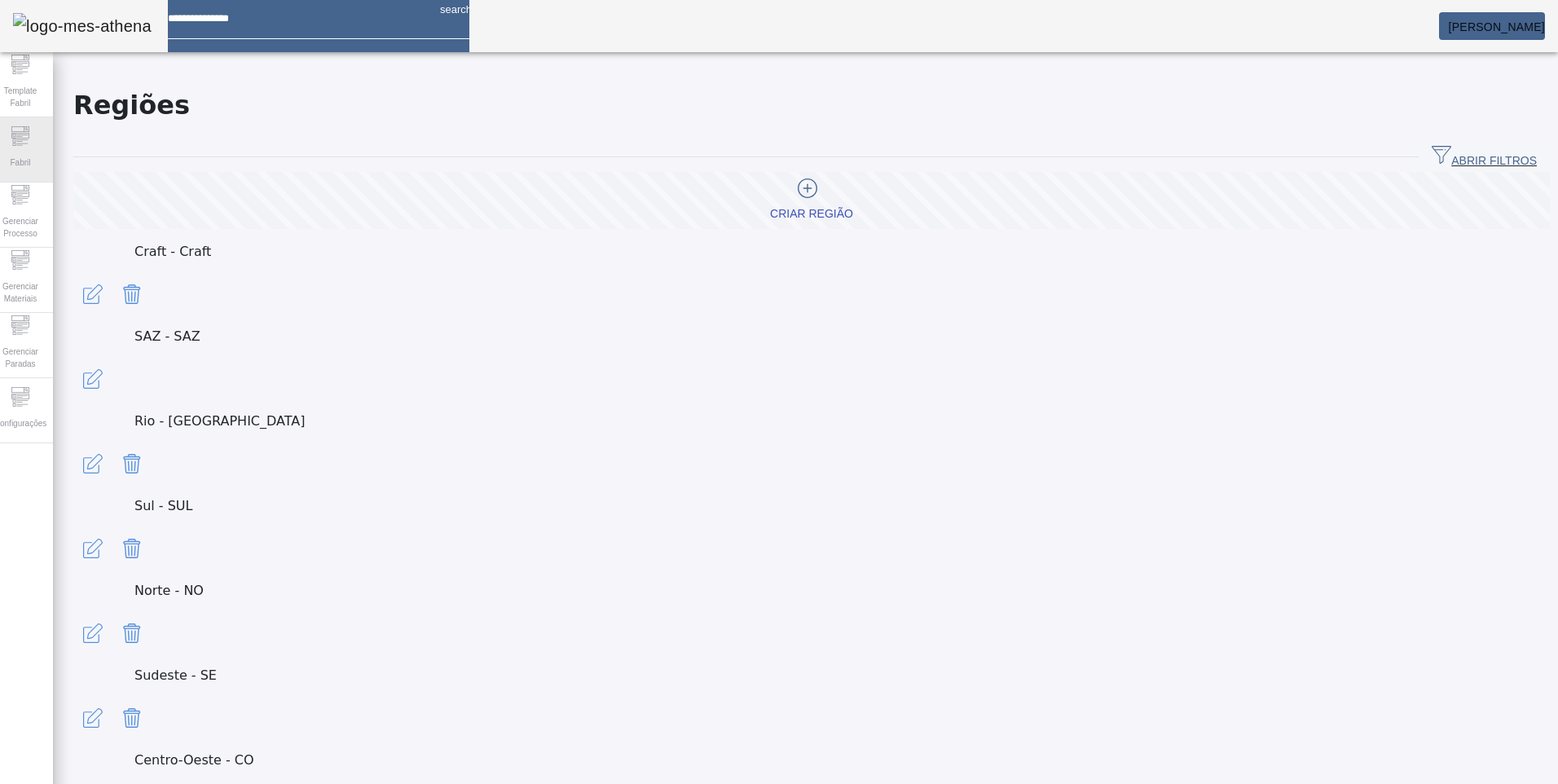
click at [30, 136] on icon at bounding box center [19, 134] width 18 height 6
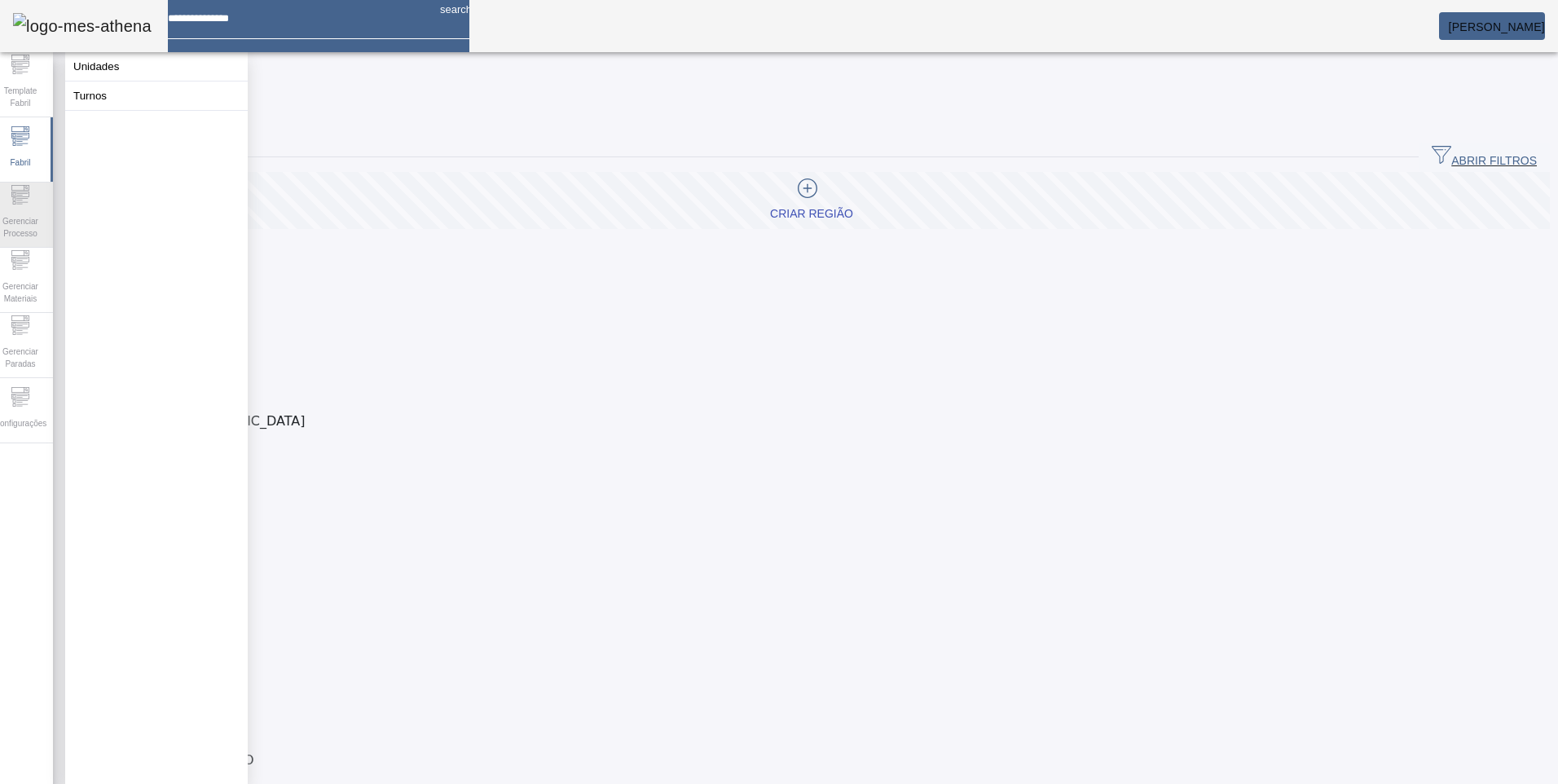
click at [46, 201] on div "Gerenciar Processo" at bounding box center [20, 215] width 65 height 65
